Goal: Task Accomplishment & Management: Use online tool/utility

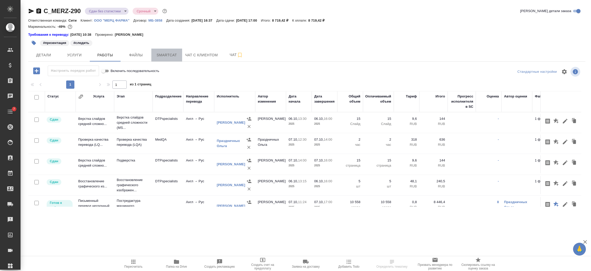
click at [162, 54] on span "Smartcat" at bounding box center [167, 55] width 25 height 6
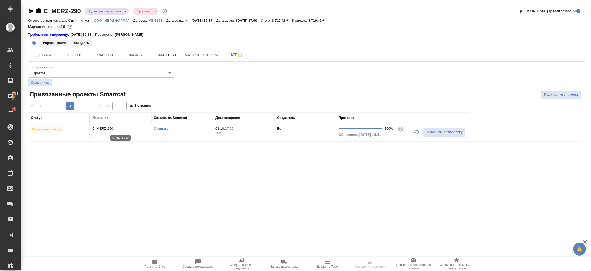
click at [113, 129] on p "C_MERZ-290" at bounding box center [120, 128] width 56 height 5
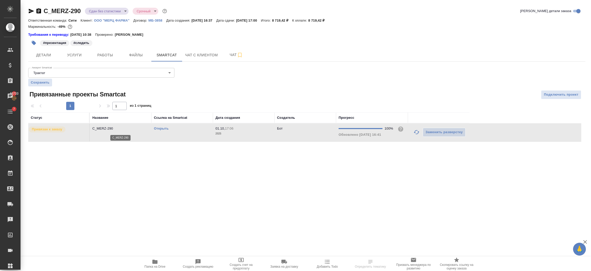
click at [113, 129] on p "C_MERZ-290" at bounding box center [120, 128] width 56 height 5
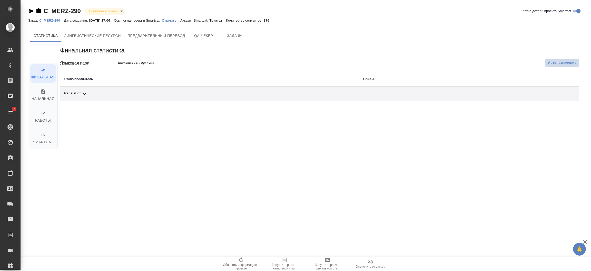
click at [565, 64] on span "Автоназначение" at bounding box center [562, 62] width 28 height 5
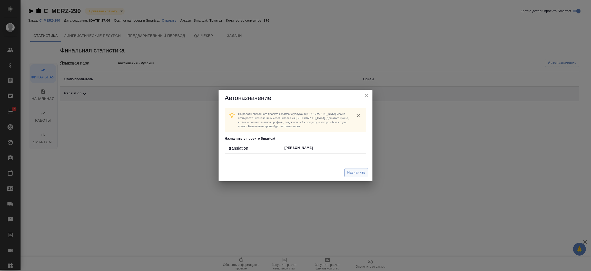
click at [350, 171] on span "Назначить" at bounding box center [357, 172] width 18 height 6
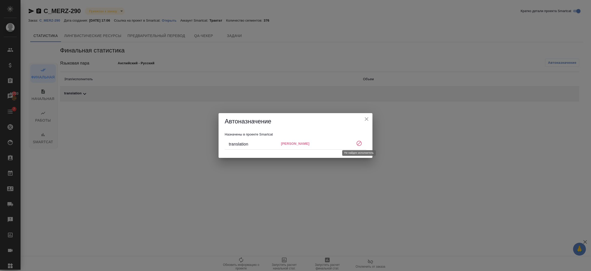
click at [358, 143] on icon at bounding box center [359, 143] width 6 height 6
click at [367, 117] on icon "close" at bounding box center [367, 119] width 6 height 6
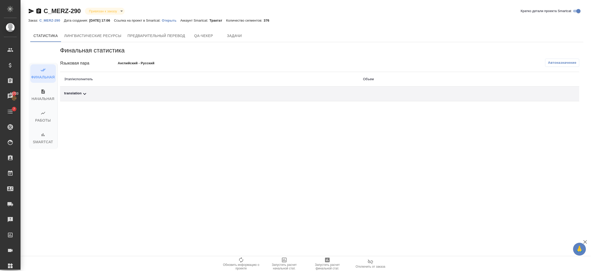
click at [564, 66] on button "Автоназначение" at bounding box center [562, 63] width 34 height 8
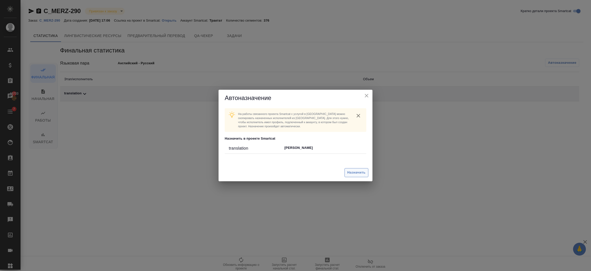
click at [355, 172] on span "Назначить" at bounding box center [357, 172] width 18 height 6
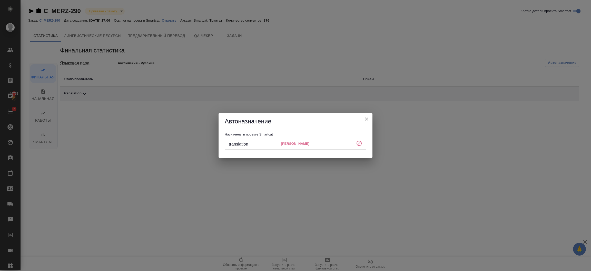
click at [366, 117] on icon "close" at bounding box center [367, 119] width 6 height 6
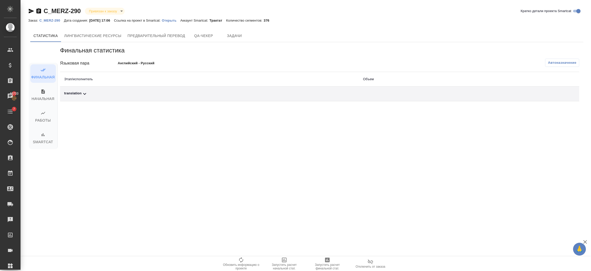
click at [45, 19] on p "C_MERZ-290" at bounding box center [51, 20] width 25 height 4
click at [178, 20] on p "Открыть" at bounding box center [171, 20] width 18 height 4
click at [41, 10] on icon "button" at bounding box center [38, 10] width 5 height 5
click at [547, 60] on button "Автоназначение" at bounding box center [562, 63] width 34 height 8
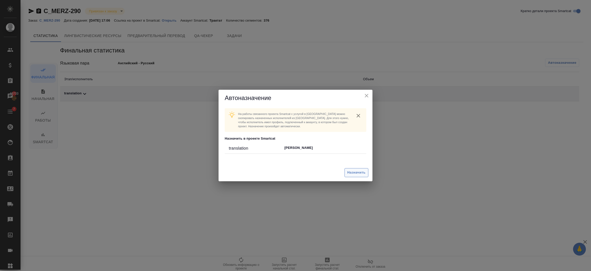
click at [353, 169] on button "Назначить" at bounding box center [357, 172] width 24 height 9
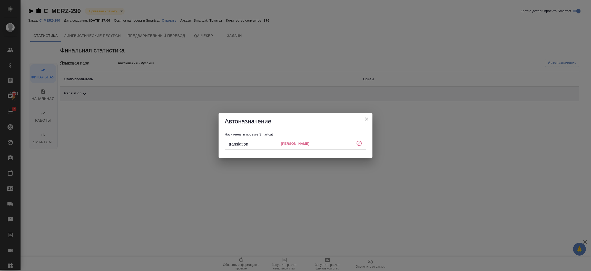
click at [365, 118] on icon "close" at bounding box center [367, 119] width 6 height 6
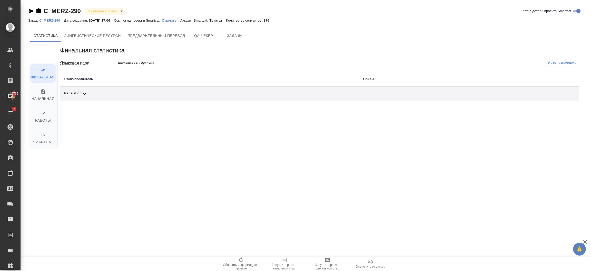
click at [60, 18] on p "C_MERZ-290" at bounding box center [51, 20] width 25 height 4
click at [552, 62] on span "Автоназначение" at bounding box center [562, 62] width 28 height 5
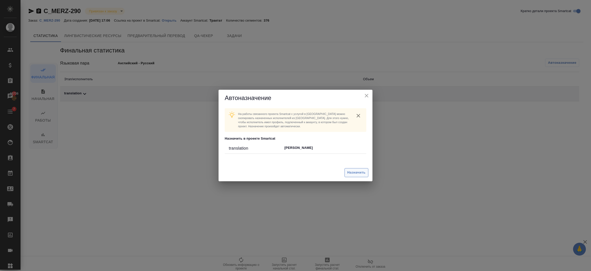
click at [352, 169] on span "Назначить" at bounding box center [357, 172] width 18 height 6
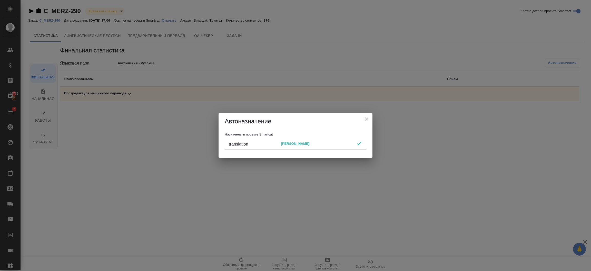
click at [368, 117] on icon "close" at bounding box center [367, 119] width 6 height 6
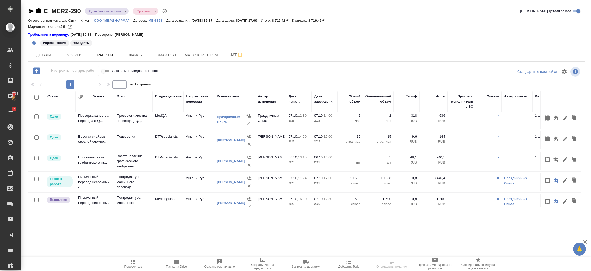
scroll to position [36, 0]
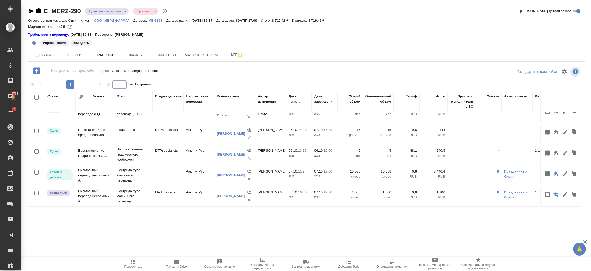
click at [224, 193] on div "Шереметьева Юлия Дмитриевна" at bounding box center [231, 195] width 28 height 5
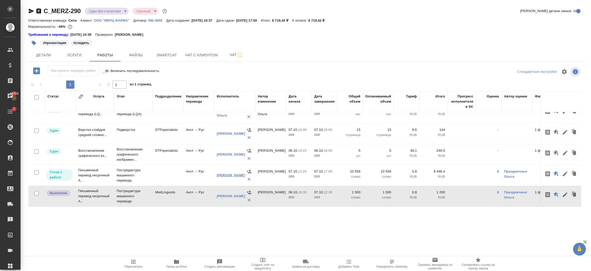
click at [219, 173] on link "Шереметьева Юлия Дмитриевна" at bounding box center [231, 175] width 28 height 4
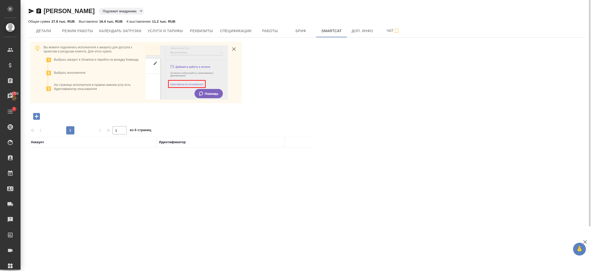
click at [32, 107] on div "Вы можете подключить исполнителя к аккаунту для доступа к проектам и ресурсам к…" at bounding box center [307, 179] width 558 height 284
click at [33, 113] on icon "button" at bounding box center [36, 116] width 7 height 7
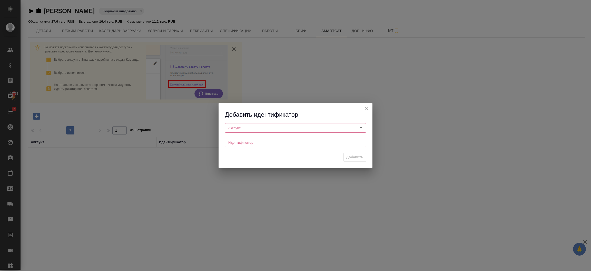
click at [249, 136] on div "Идентификатор Идентификатор" at bounding box center [296, 142] width 144 height 14
click at [245, 130] on input "Аккаунт" at bounding box center [286, 127] width 121 height 6
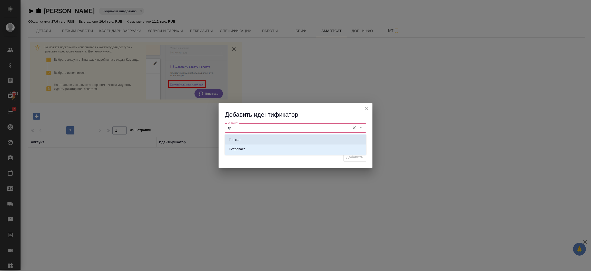
click at [244, 137] on li "Трактат" at bounding box center [296, 139] width 142 height 9
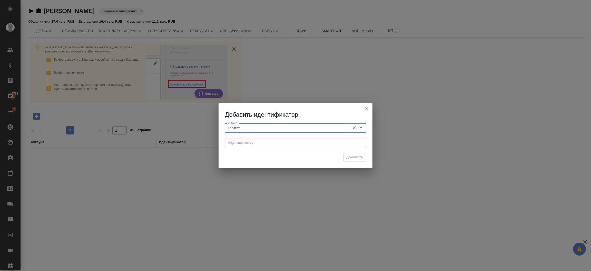
type input "Трактат"
click at [247, 140] on input "text" at bounding box center [296, 142] width 142 height 9
paste input "40a3f70f-2b8c-4718-b8b5-5363f2211cbf"
type input "40a3f70f-2b8c-4718-b8b5-5363f2211cbf"
click at [363, 158] on button "Добавить" at bounding box center [355, 156] width 23 height 9
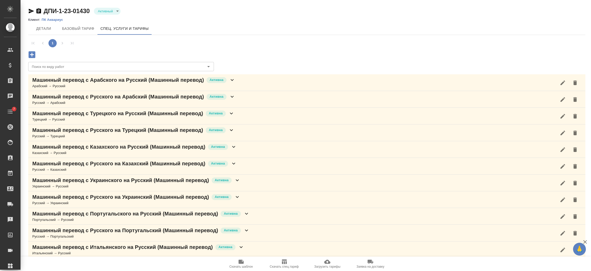
click at [247, 263] on span "Скачать шаблон" at bounding box center [241, 263] width 37 height 10
click at [322, 263] on span "Загрузить тарифы" at bounding box center [327, 263] width 37 height 10
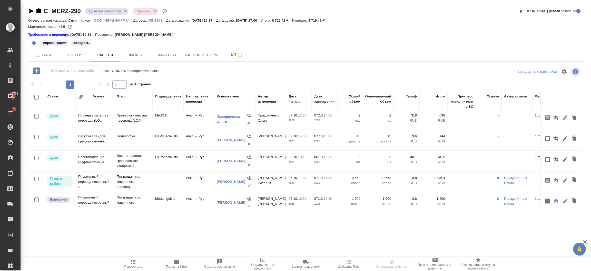
scroll to position [36, 0]
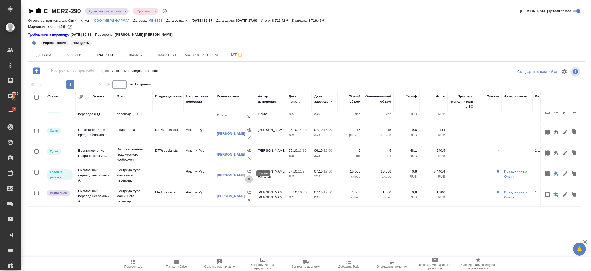
click at [247, 176] on icon "button" at bounding box center [249, 178] width 5 height 5
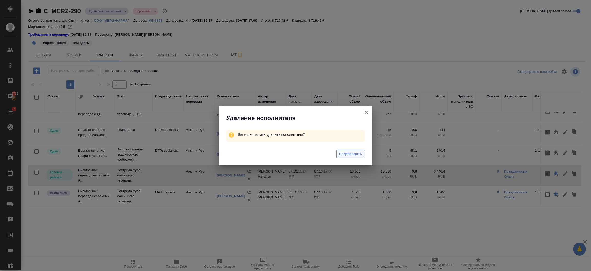
click at [346, 152] on span "Подтвердить" at bounding box center [350, 154] width 23 height 6
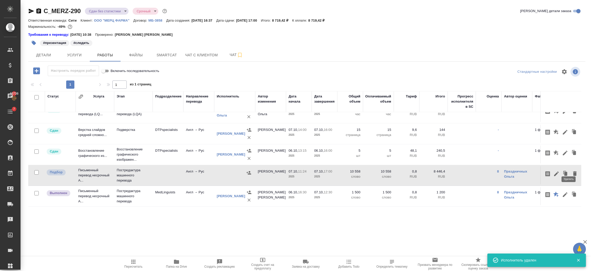
click at [573, 171] on icon "button" at bounding box center [575, 173] width 4 height 5
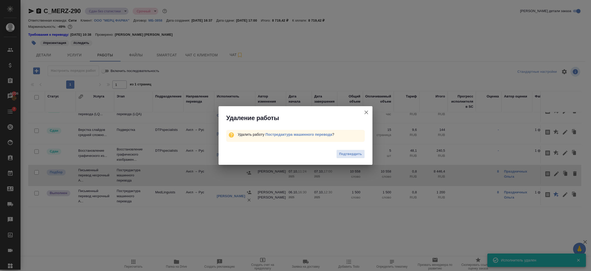
click at [340, 152] on span "Подтвердить" at bounding box center [350, 154] width 23 height 6
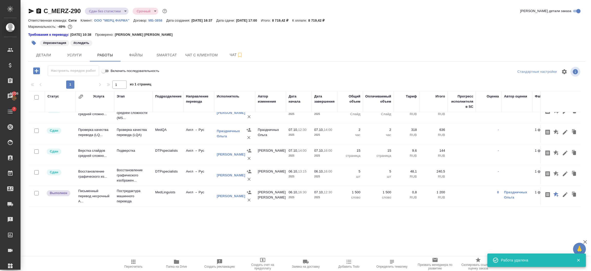
scroll to position [16, 0]
